Goal: Entertainment & Leisure: Browse casually

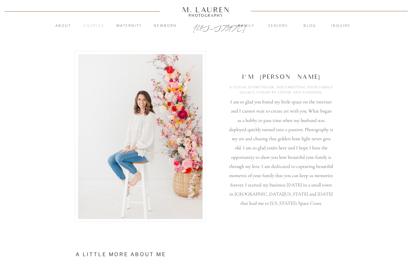
click at [98, 24] on nav "Couples" at bounding box center [93, 26] width 31 height 6
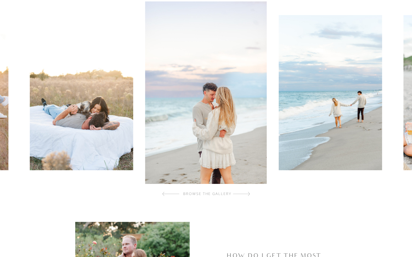
scroll to position [167, 0]
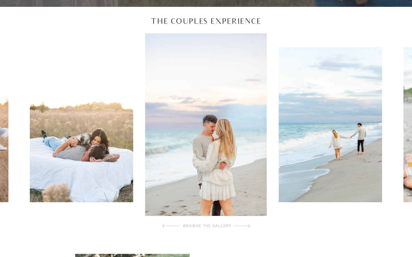
click at [235, 148] on img at bounding box center [206, 124] width 122 height 183
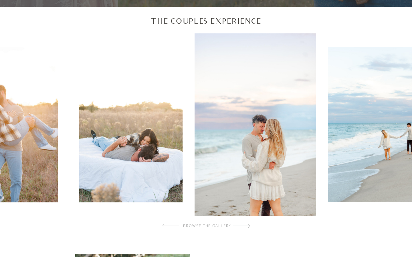
click at [316, 121] on img at bounding box center [255, 124] width 122 height 183
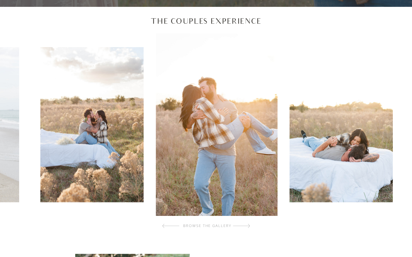
click at [277, 100] on img at bounding box center [217, 124] width 122 height 183
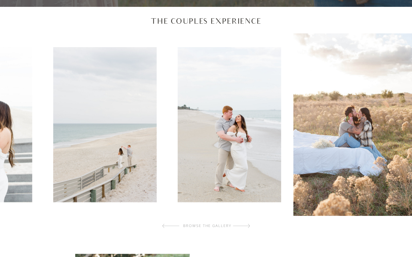
click at [310, 99] on div at bounding box center [205, 124] width 415 height 183
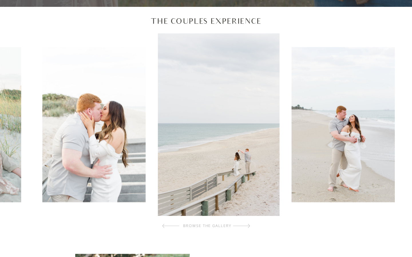
click at [279, 79] on img at bounding box center [219, 124] width 122 height 183
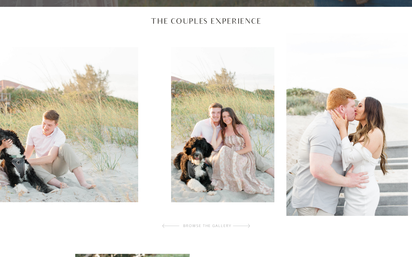
click at [292, 114] on div at bounding box center [205, 124] width 415 height 183
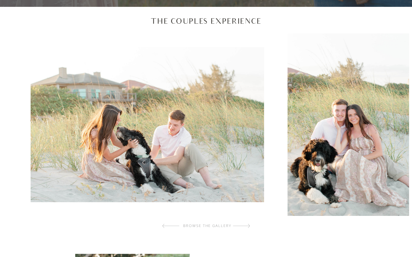
click at [377, 120] on img at bounding box center [348, 124] width 122 height 183
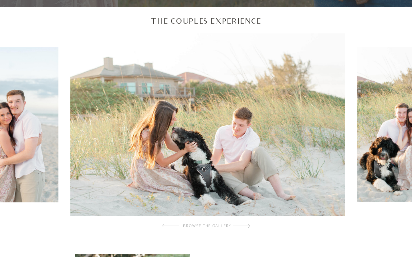
click at [300, 82] on div at bounding box center [205, 124] width 415 height 183
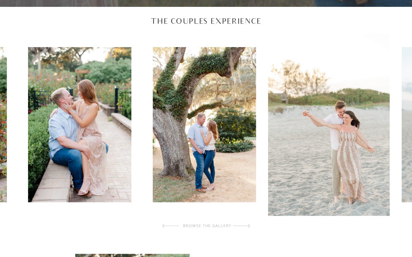
click at [256, 98] on img at bounding box center [204, 124] width 103 height 155
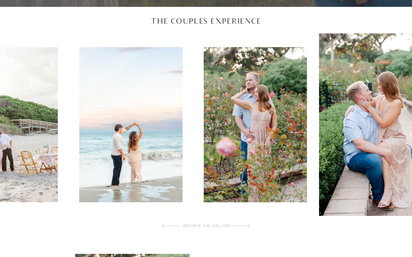
click at [357, 86] on div at bounding box center [205, 124] width 415 height 183
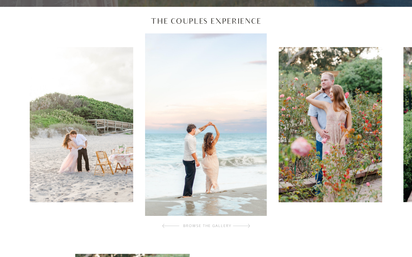
click at [206, 132] on img at bounding box center [206, 124] width 122 height 183
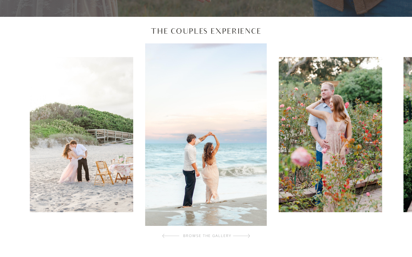
scroll to position [160, 0]
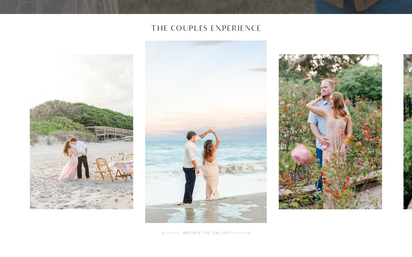
click at [213, 142] on img at bounding box center [206, 132] width 122 height 183
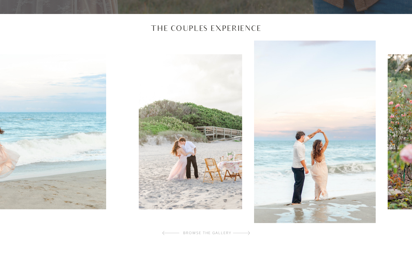
click at [365, 65] on img at bounding box center [315, 132] width 122 height 183
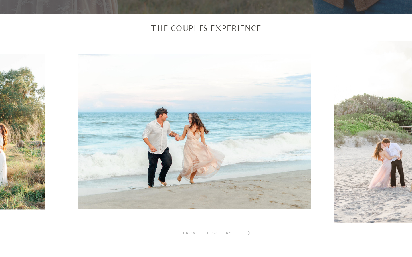
click at [373, 114] on img at bounding box center [396, 132] width 122 height 183
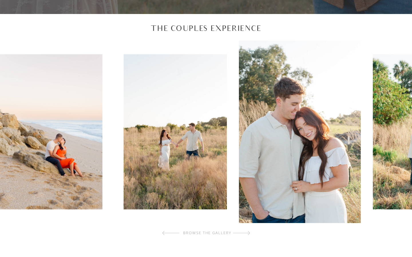
click at [336, 185] on img at bounding box center [300, 132] width 122 height 183
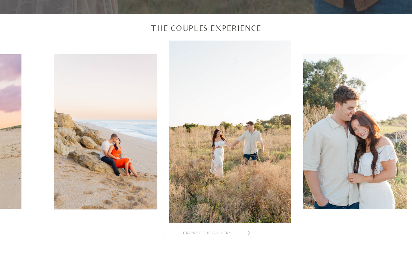
click at [291, 139] on img at bounding box center [230, 132] width 122 height 183
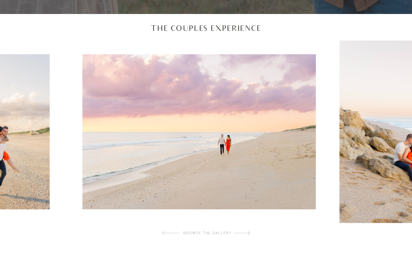
click at [344, 125] on img at bounding box center [400, 132] width 122 height 183
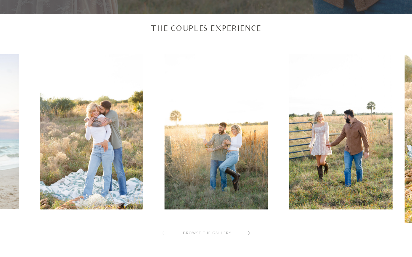
click at [397, 88] on div at bounding box center [205, 132] width 415 height 183
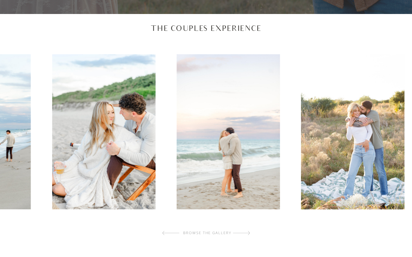
click at [411, 102] on div at bounding box center [205, 132] width 415 height 183
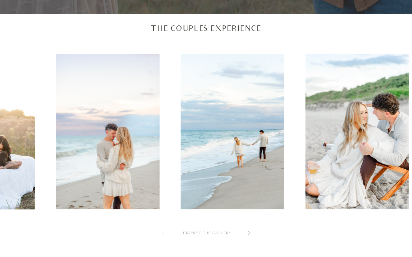
click at [411, 94] on div at bounding box center [254, 132] width 415 height 183
